Goal: Task Accomplishment & Management: Complete application form

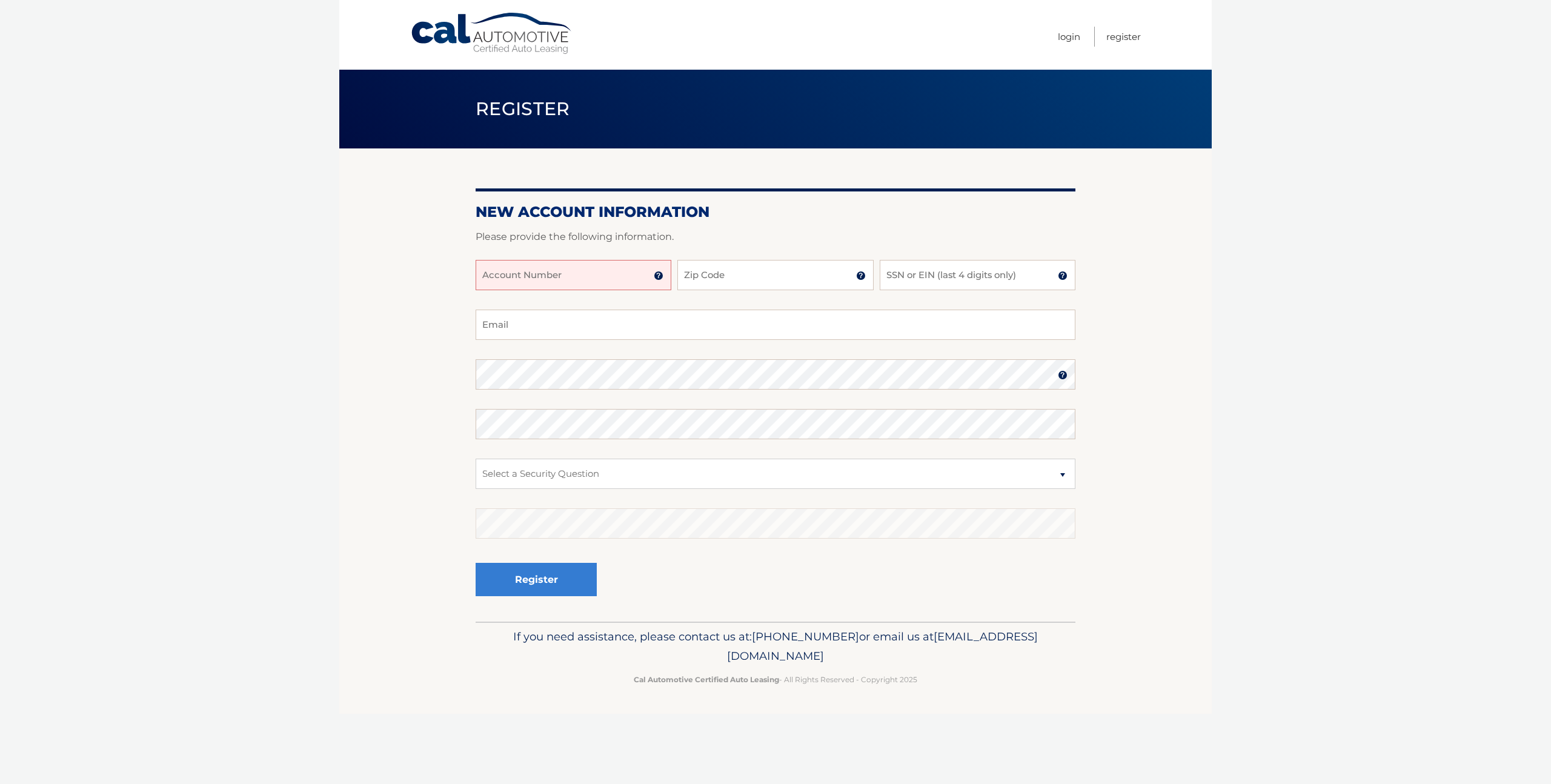
click at [587, 271] on input "Account Number" at bounding box center [573, 275] width 196 height 30
type input "44456030386"
click at [745, 273] on input "Zip Code" at bounding box center [775, 275] width 196 height 30
type input "11237"
click at [941, 275] on input "SSN or EIN (last 4 digits only)" at bounding box center [977, 275] width 196 height 30
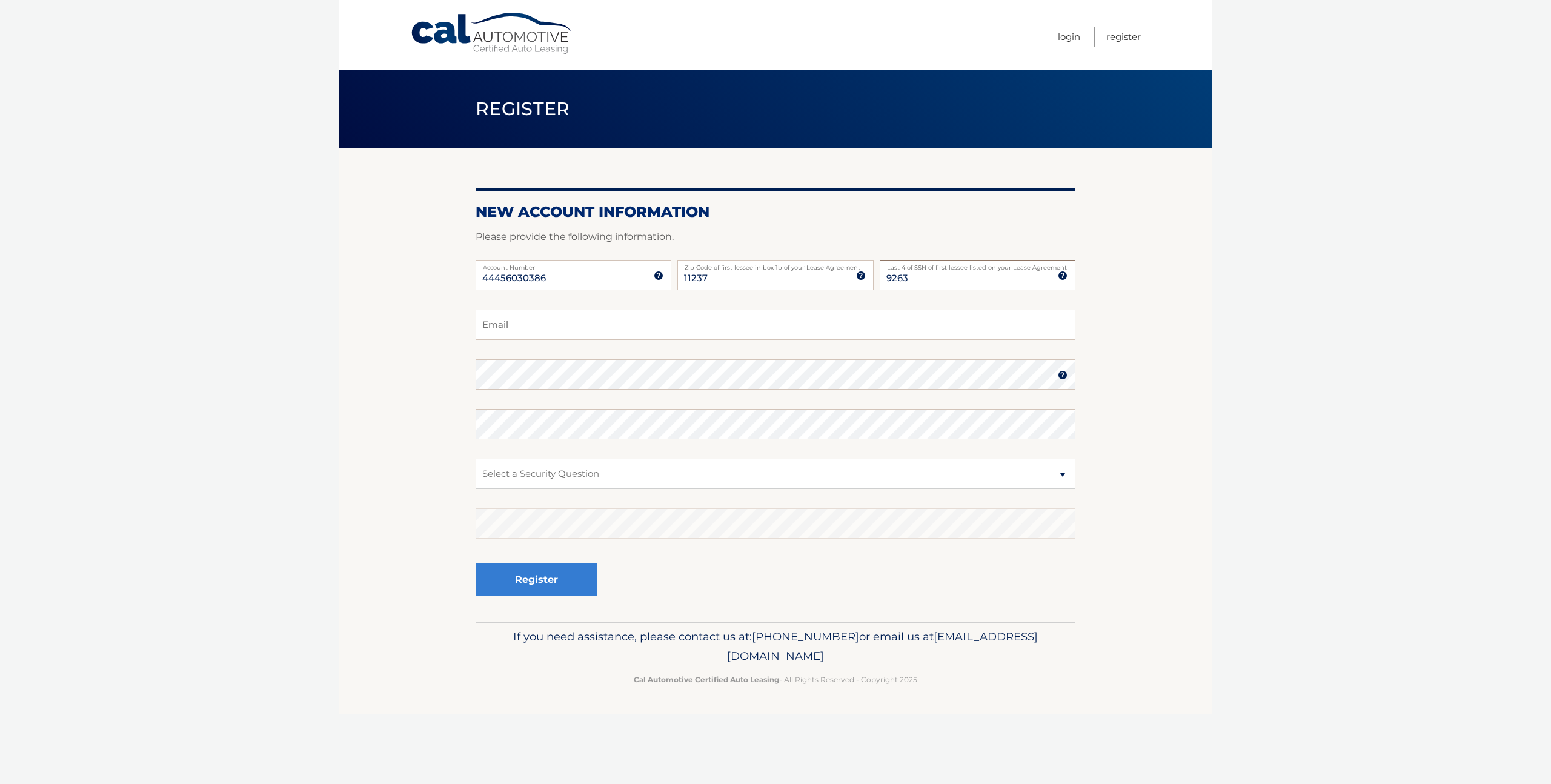
type input "9263"
click at [715, 318] on input "Email" at bounding box center [776, 325] width 600 height 30
type input "[EMAIL_ADDRESS][DOMAIN_NAME]"
click at [430, 428] on section "New Account Information Please provide the following information. 44456030386 A…" at bounding box center [776, 385] width 872 height 473
click at [612, 478] on select "Select a Security Question What was the name of your elementary school? What is…" at bounding box center [776, 474] width 600 height 30
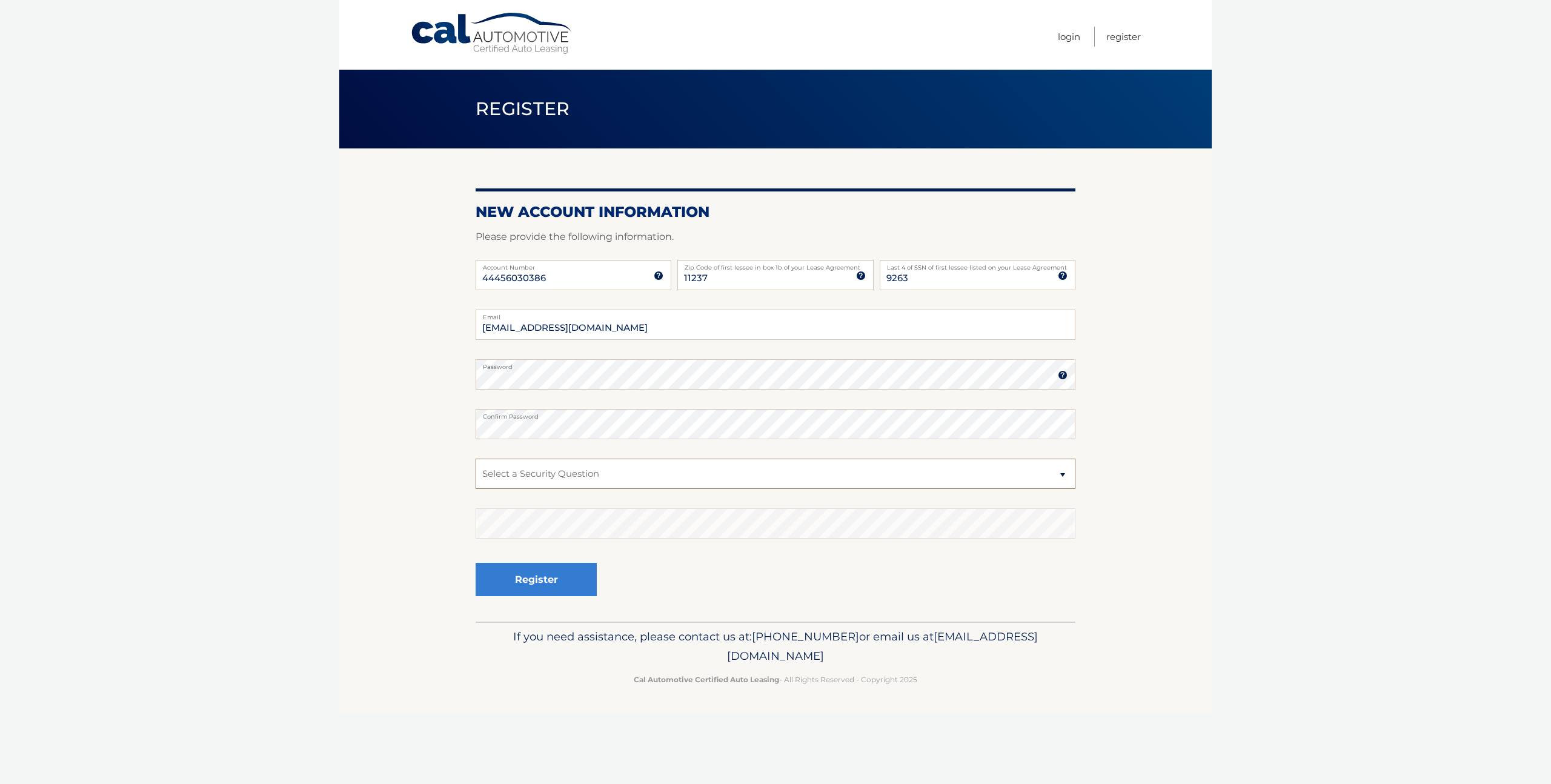
select select "5"
click at [475, 459] on select "Select a Security Question What was the name of your elementary school? What is…" at bounding box center [776, 474] width 600 height 30
click at [532, 577] on button "Register" at bounding box center [536, 579] width 121 height 34
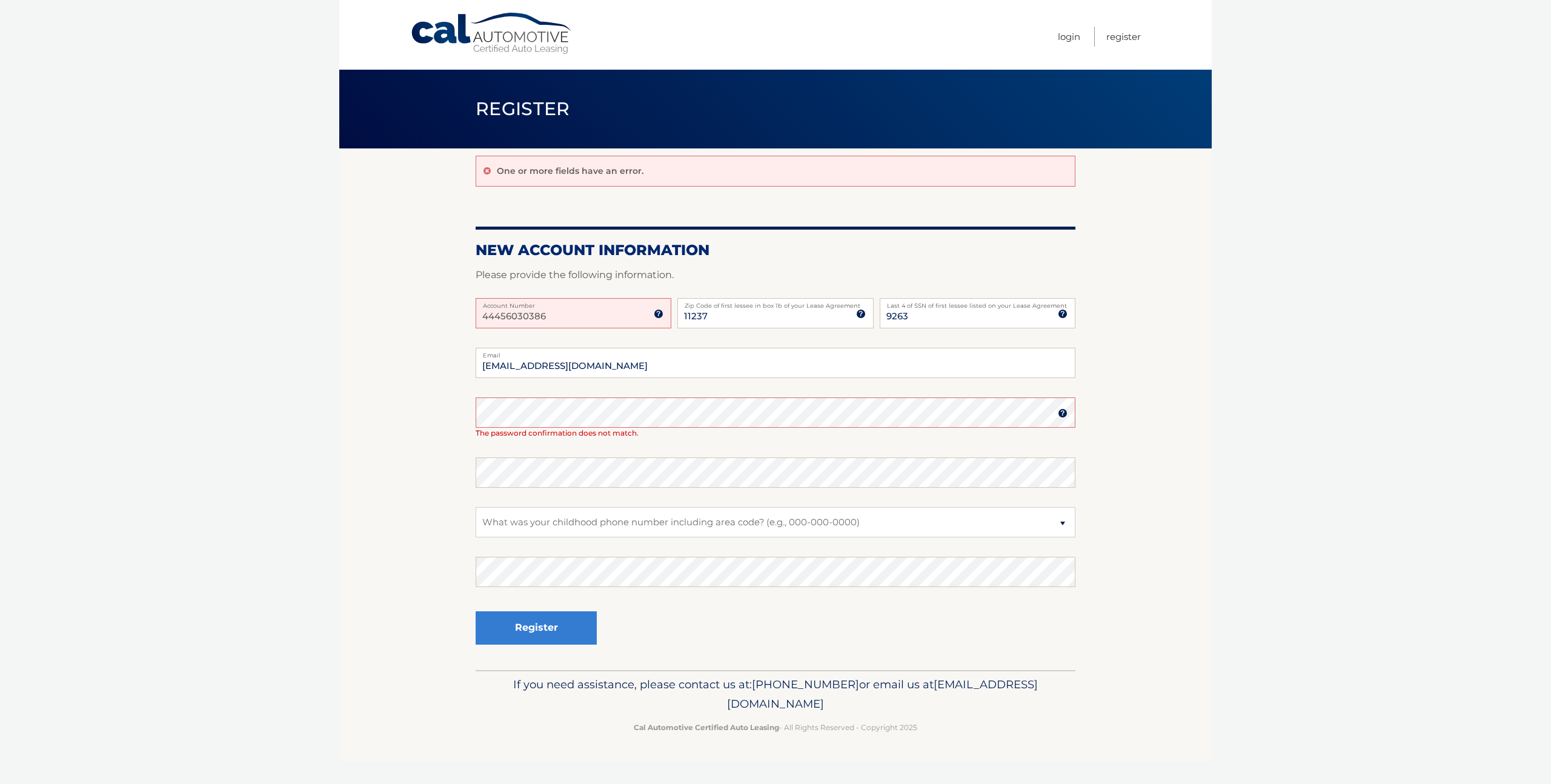
click at [619, 310] on input "44456030386" at bounding box center [573, 313] width 196 height 30
click at [663, 317] on img at bounding box center [658, 313] width 9 height 9
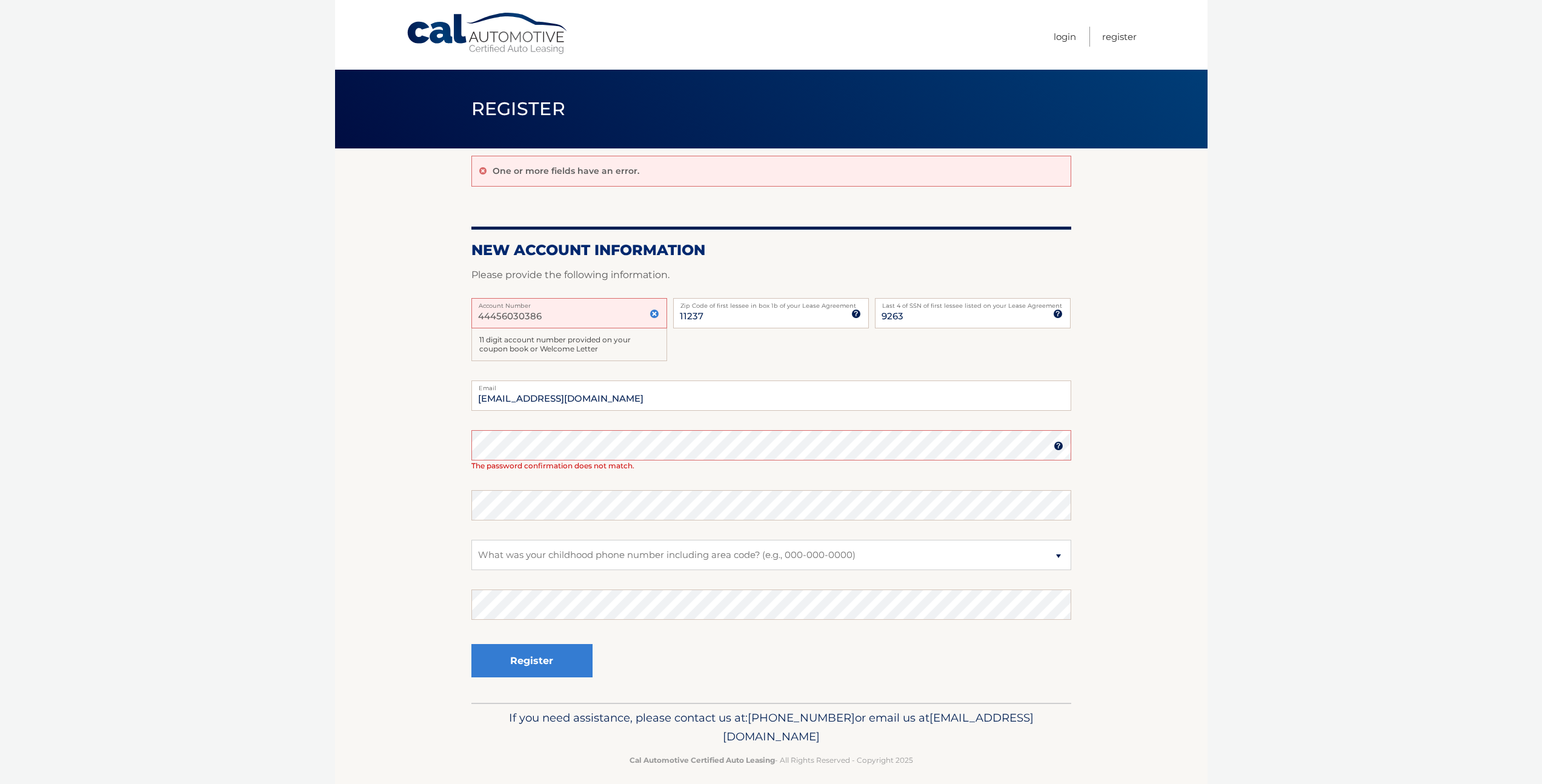
click at [594, 310] on input "44456030386" at bounding box center [569, 313] width 196 height 30
